Goal: Check status: Check status

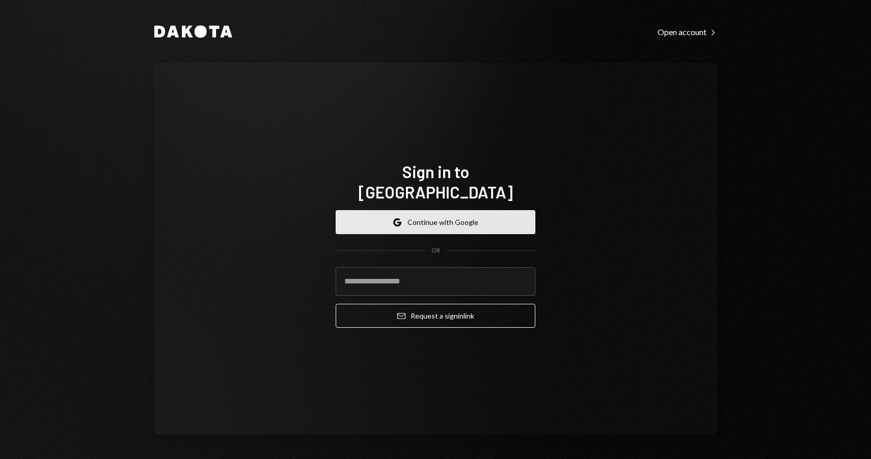
click at [461, 218] on button "Google Continue with Google" at bounding box center [436, 222] width 200 height 24
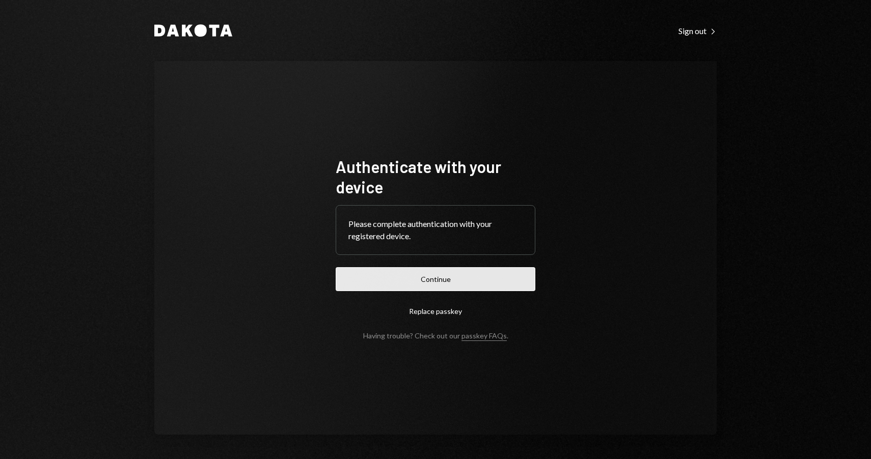
click at [391, 281] on button "Continue" at bounding box center [436, 279] width 200 height 24
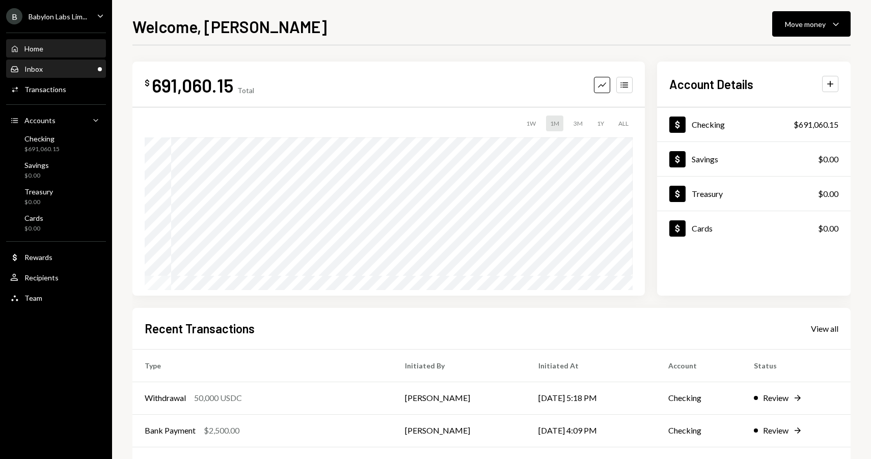
click at [62, 67] on div "Inbox Inbox" at bounding box center [56, 69] width 92 height 9
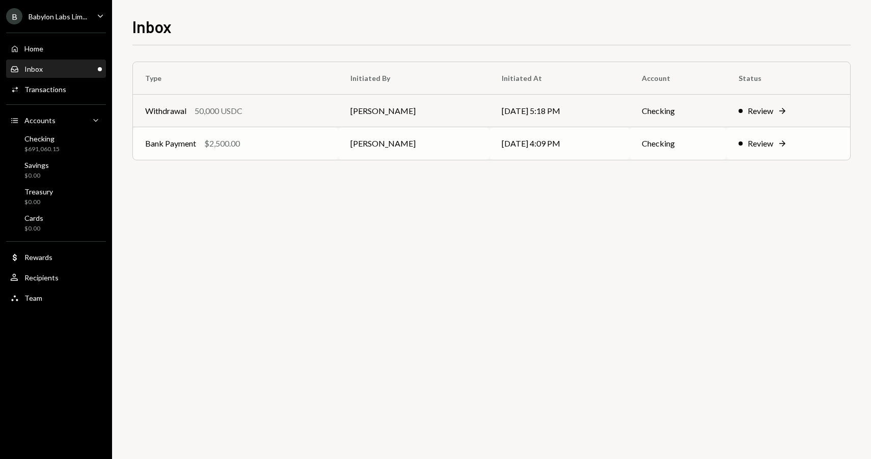
click at [759, 143] on div "Review" at bounding box center [760, 144] width 25 height 12
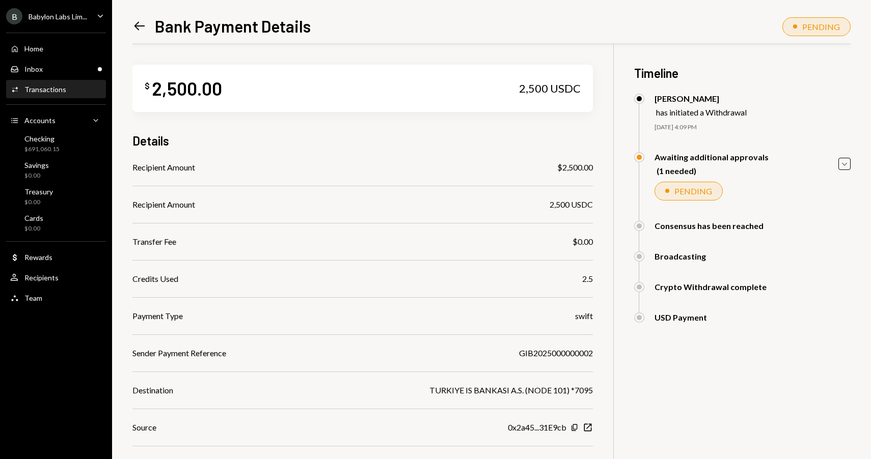
scroll to position [101, 0]
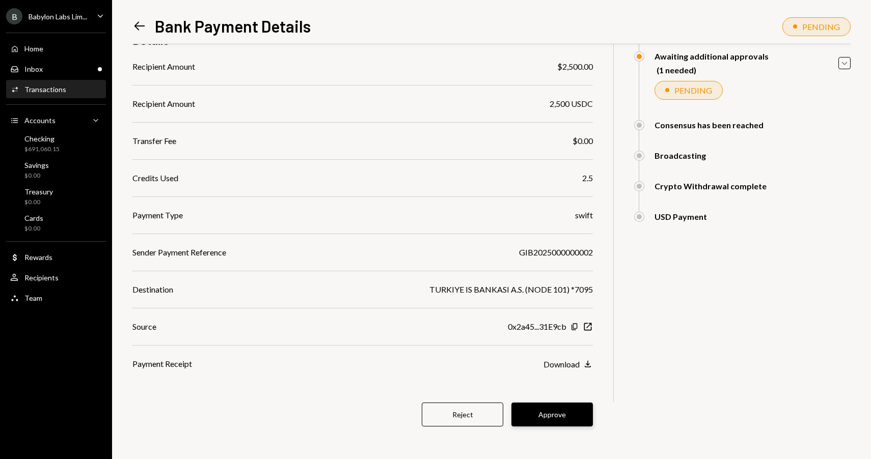
click at [545, 404] on button "Approve" at bounding box center [551, 415] width 81 height 24
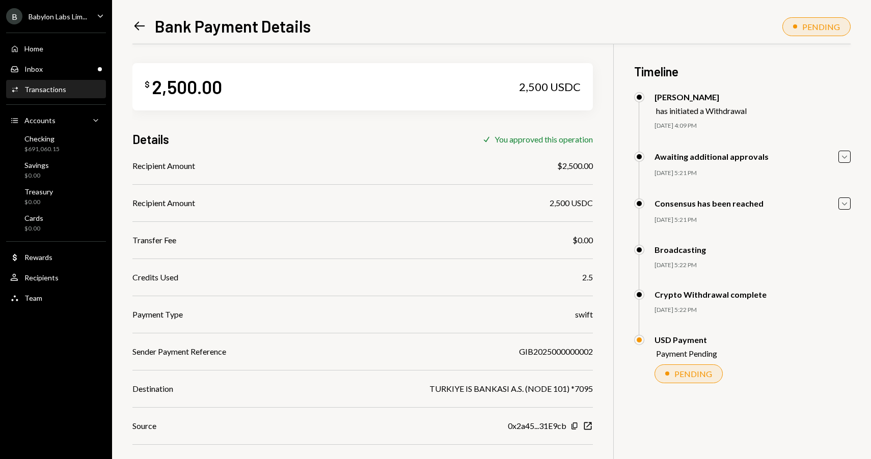
scroll to position [0, 0]
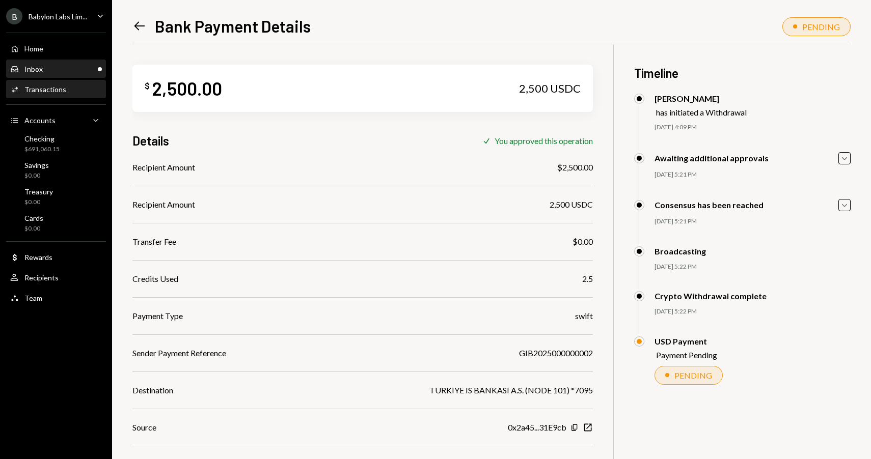
click at [76, 67] on div "Inbox Inbox" at bounding box center [56, 69] width 92 height 9
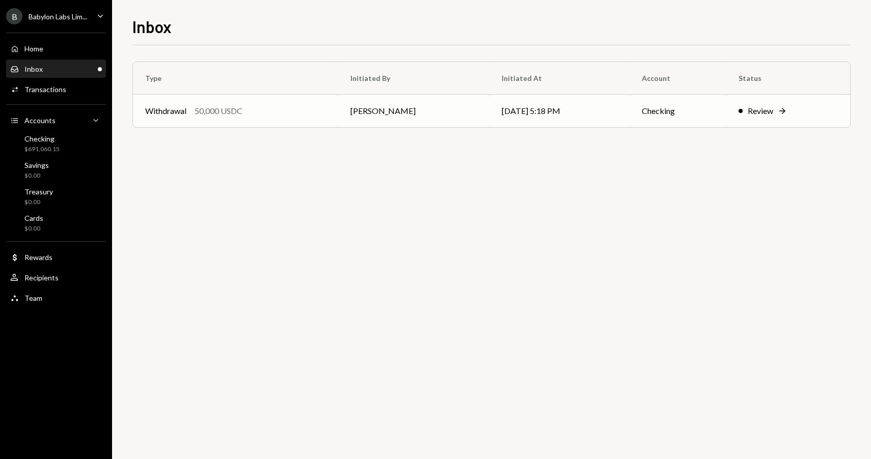
click at [273, 110] on div "Withdrawal 50,000 USDC" at bounding box center [235, 111] width 181 height 12
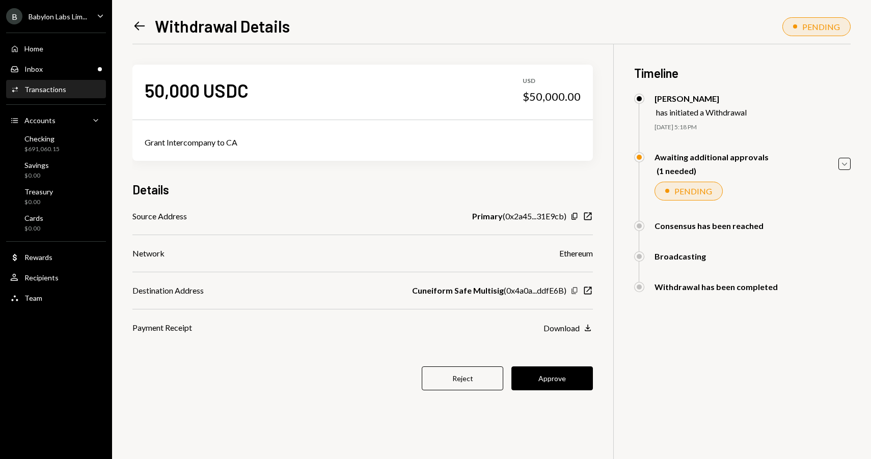
click at [572, 291] on icon "Copy" at bounding box center [574, 291] width 8 height 8
click at [543, 378] on button "Approve" at bounding box center [551, 379] width 81 height 24
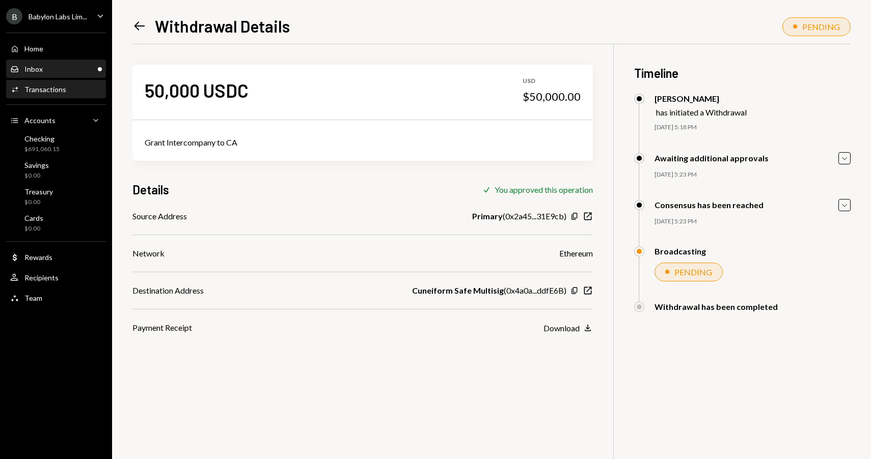
click at [66, 66] on div "Inbox Inbox" at bounding box center [56, 69] width 92 height 9
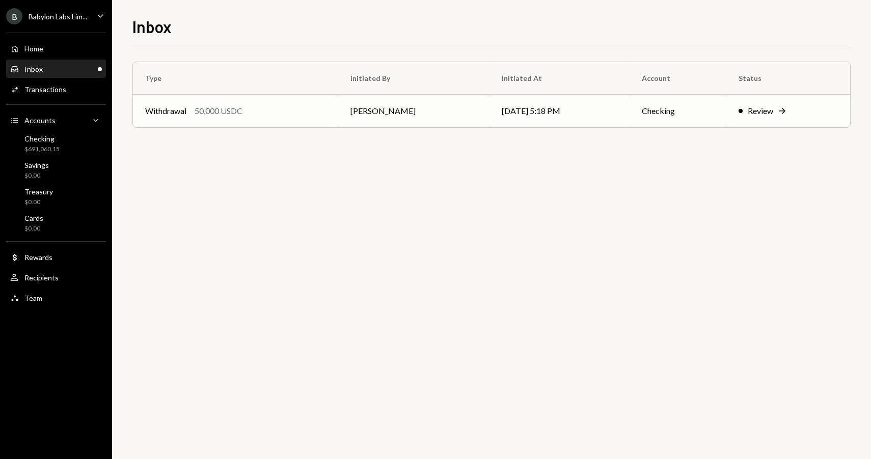
click at [267, 111] on div "Withdrawal 50,000 USDC" at bounding box center [235, 111] width 181 height 12
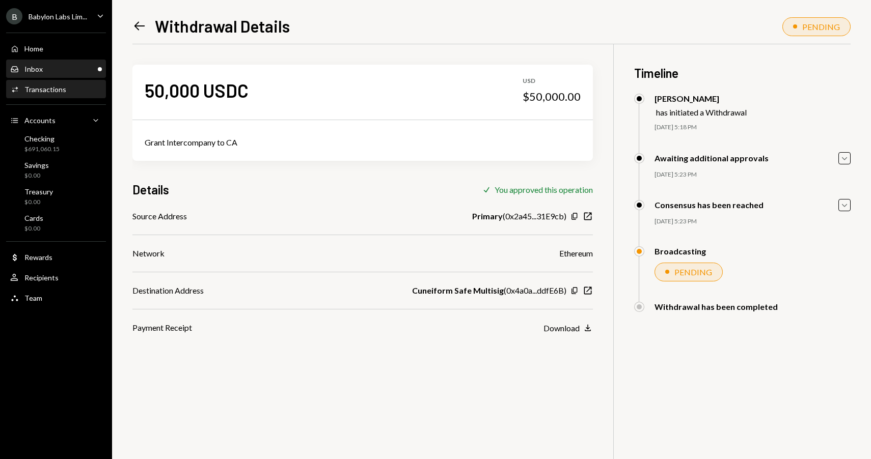
click at [57, 66] on div "Inbox Inbox" at bounding box center [56, 69] width 92 height 9
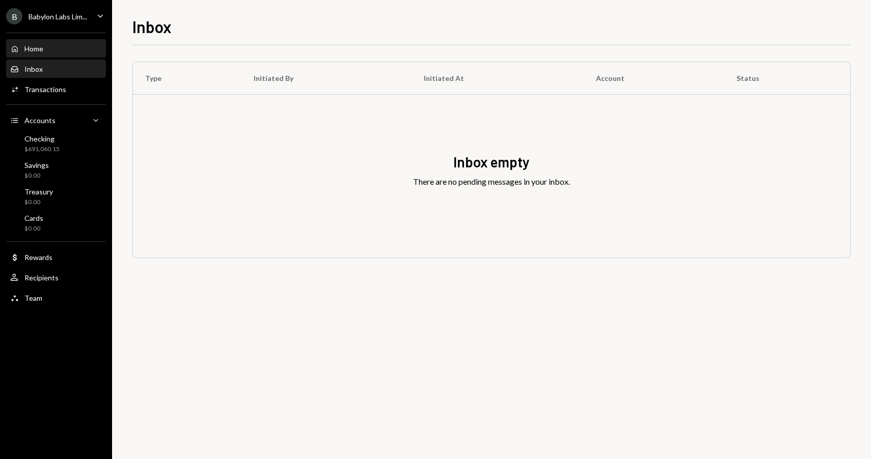
click at [65, 49] on div "Home Home" at bounding box center [56, 48] width 92 height 9
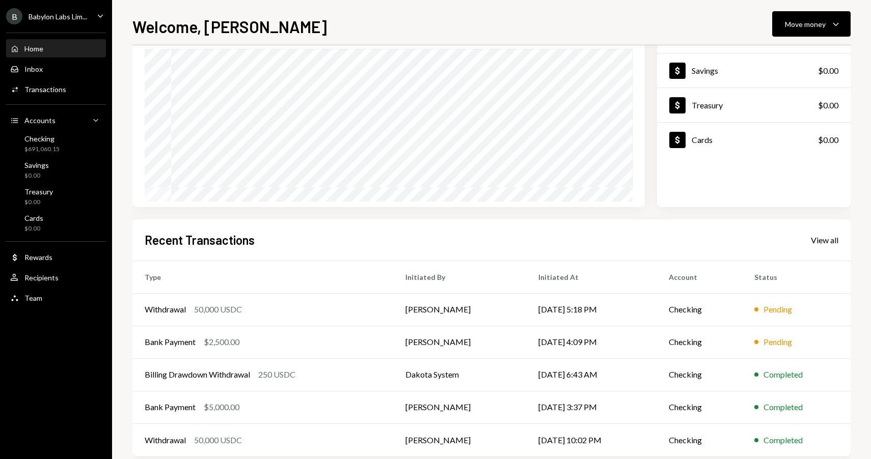
scroll to position [106, 0]
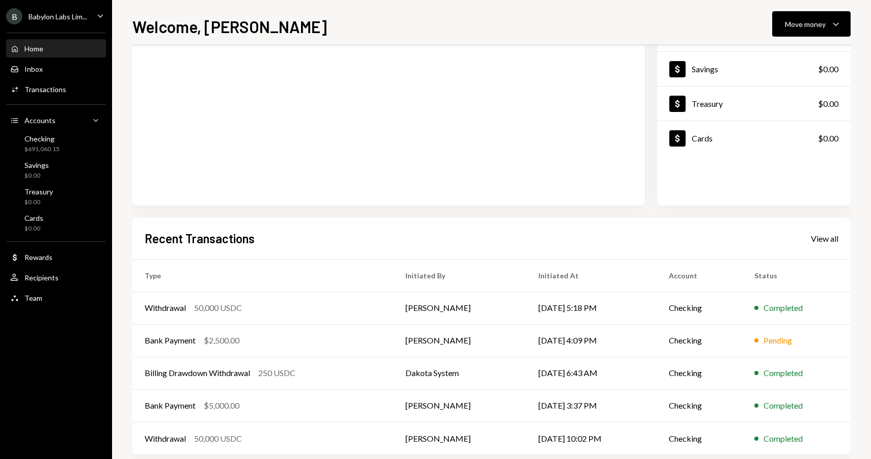
scroll to position [106, 0]
